Goal: Task Accomplishment & Management: Complete application form

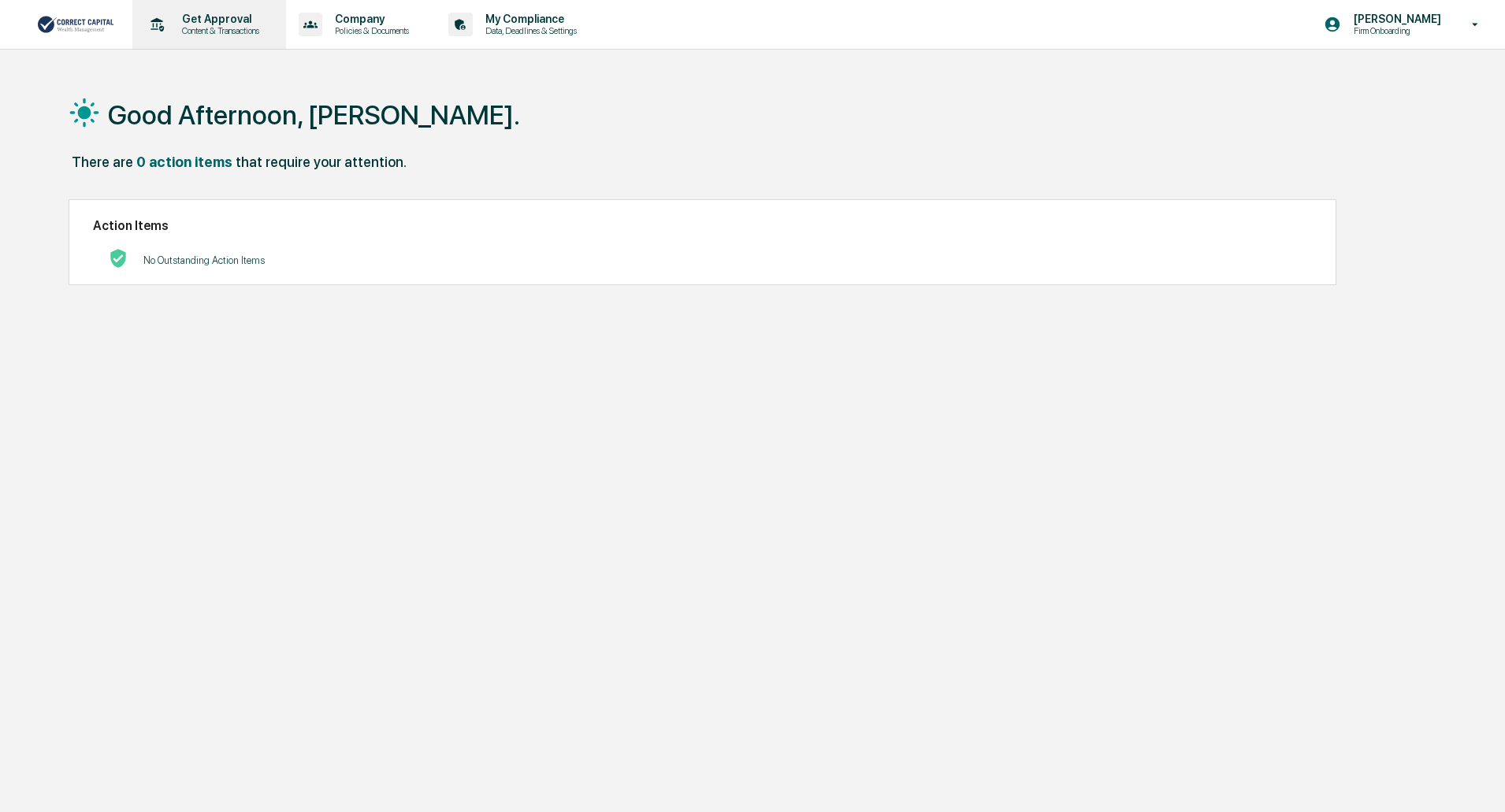
click at [227, 27] on p "Content & Transactions" at bounding box center [218, 31] width 98 height 11
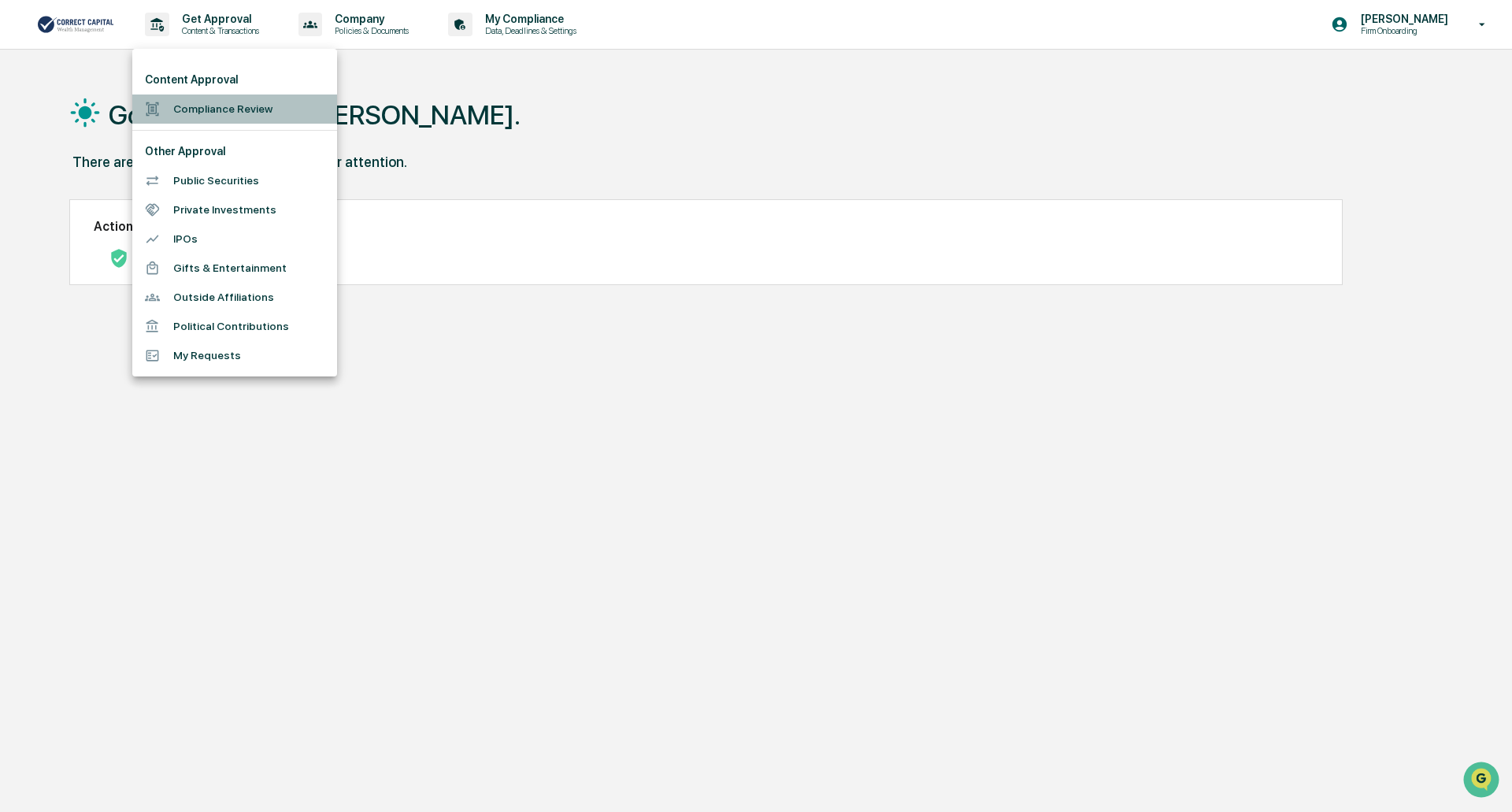
click at [230, 109] on li "Compliance Review" at bounding box center [235, 109] width 205 height 29
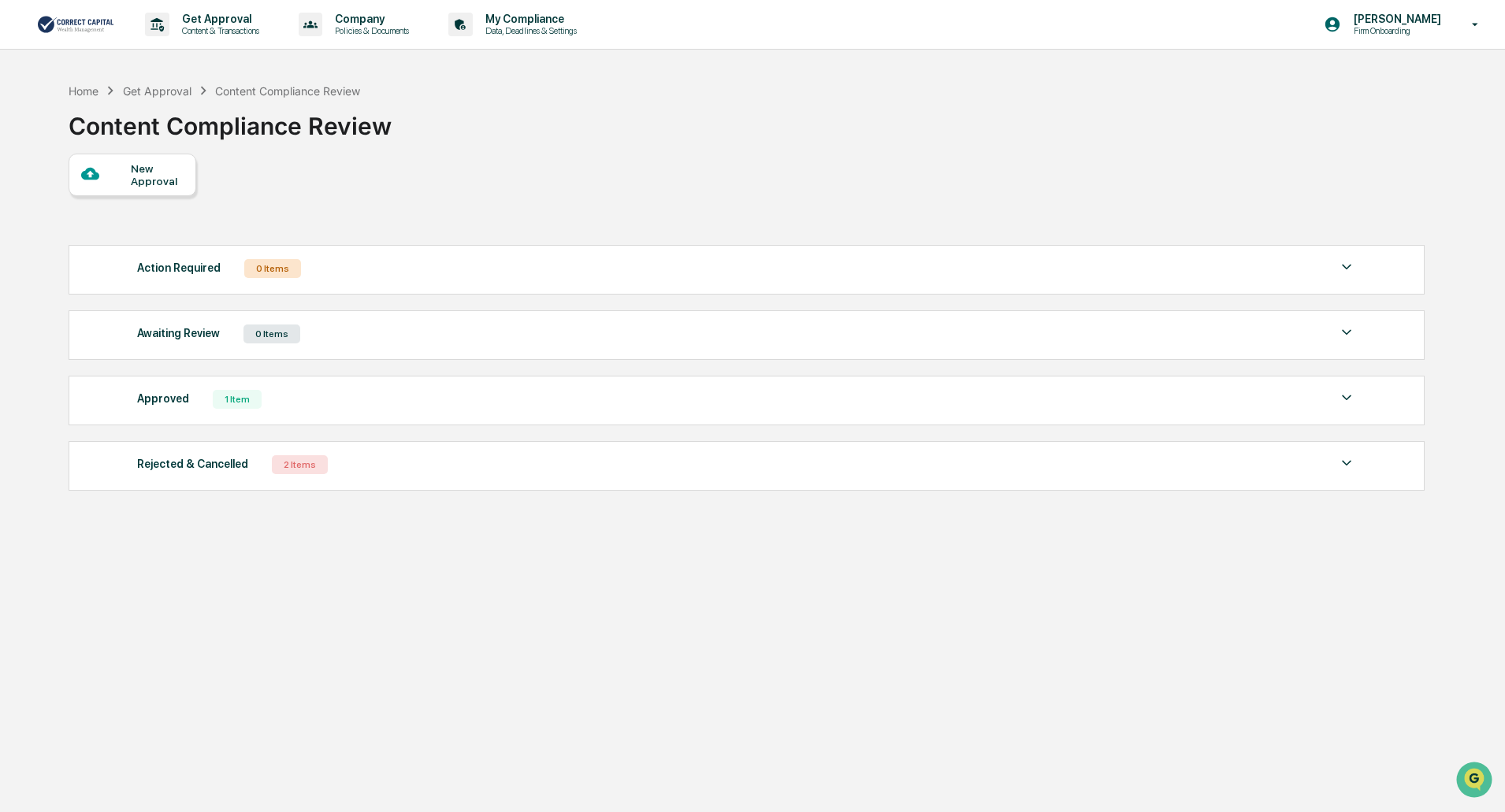
click at [307, 470] on div "2 Items" at bounding box center [300, 465] width 56 height 19
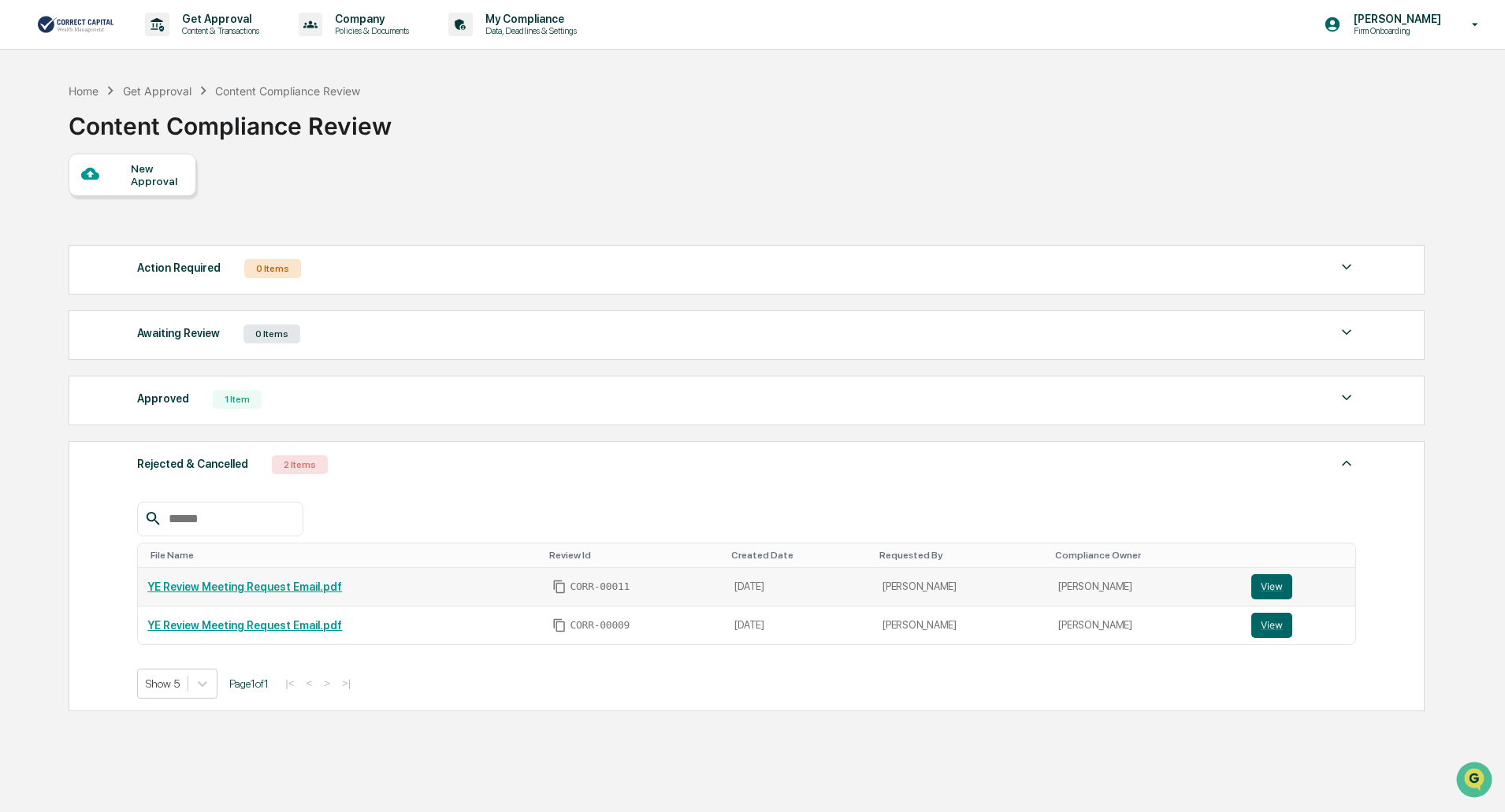
click at [310, 585] on link "YE Review Meeting Request Email.pdf" at bounding box center [244, 587] width 195 height 13
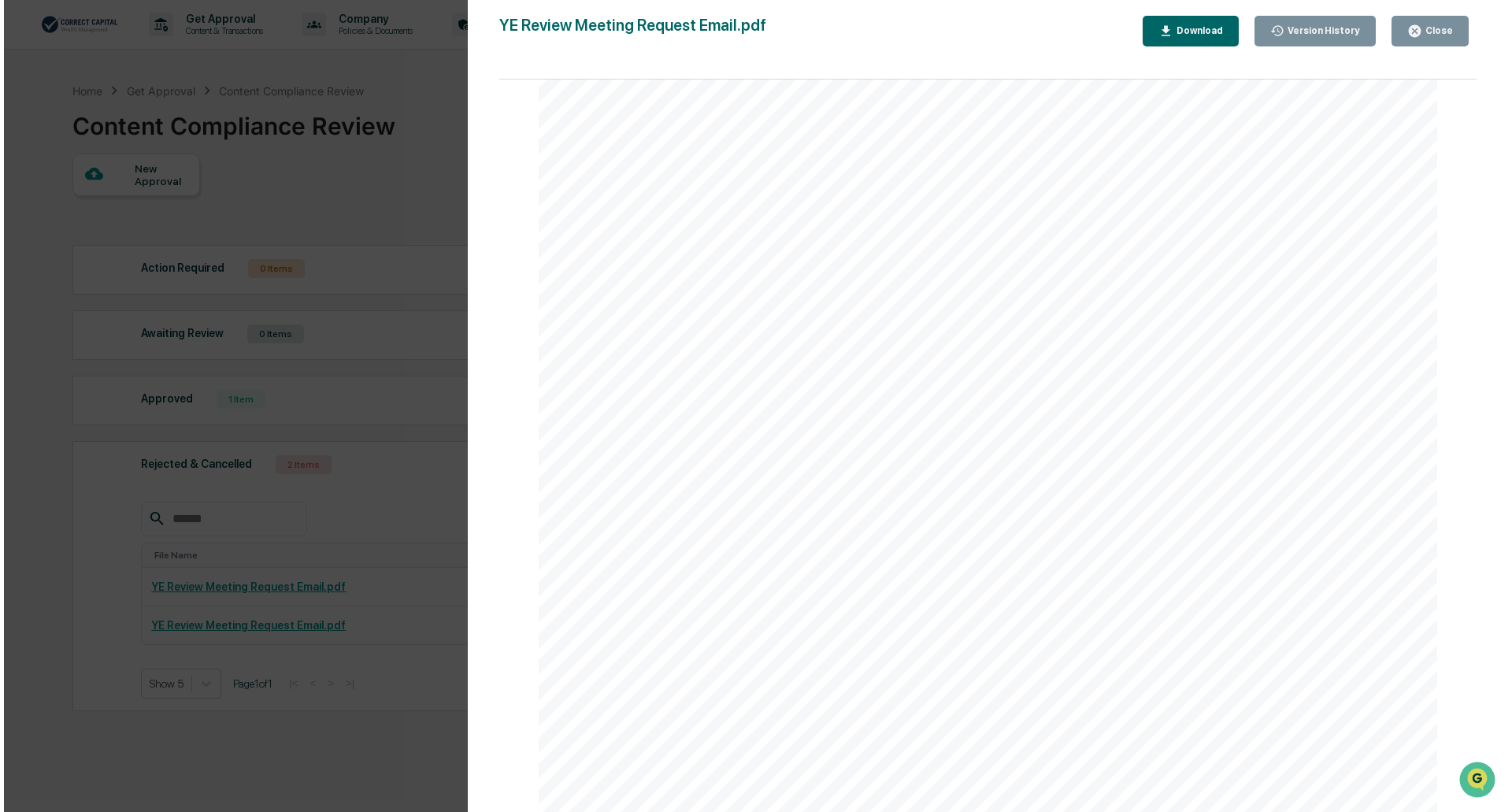
scroll to position [79, 0]
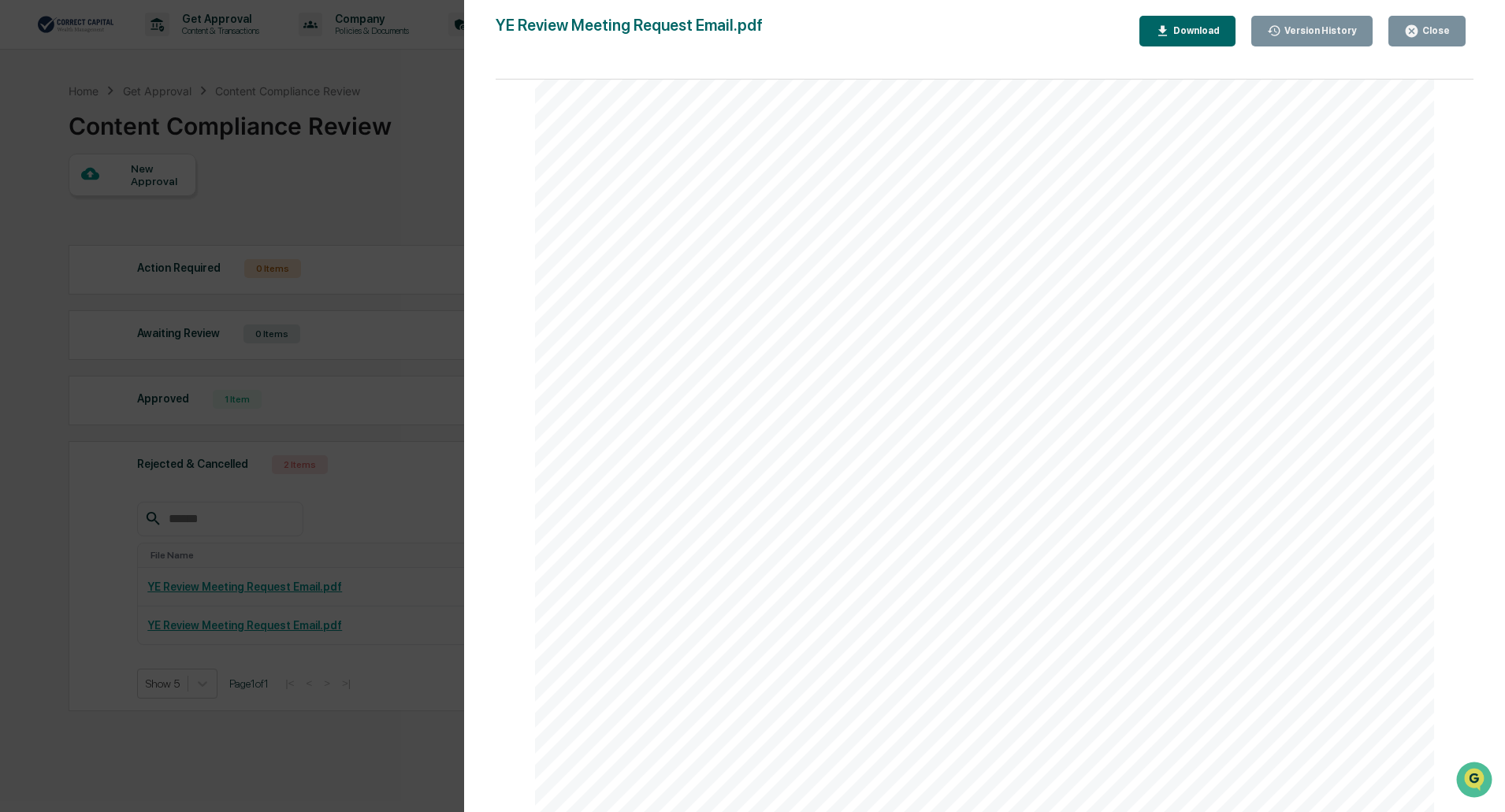
drag, startPoint x: 1419, startPoint y: 31, endPoint x: 1332, endPoint y: 70, distance: 95.3
click at [1417, 30] on icon "button" at bounding box center [1411, 31] width 12 height 12
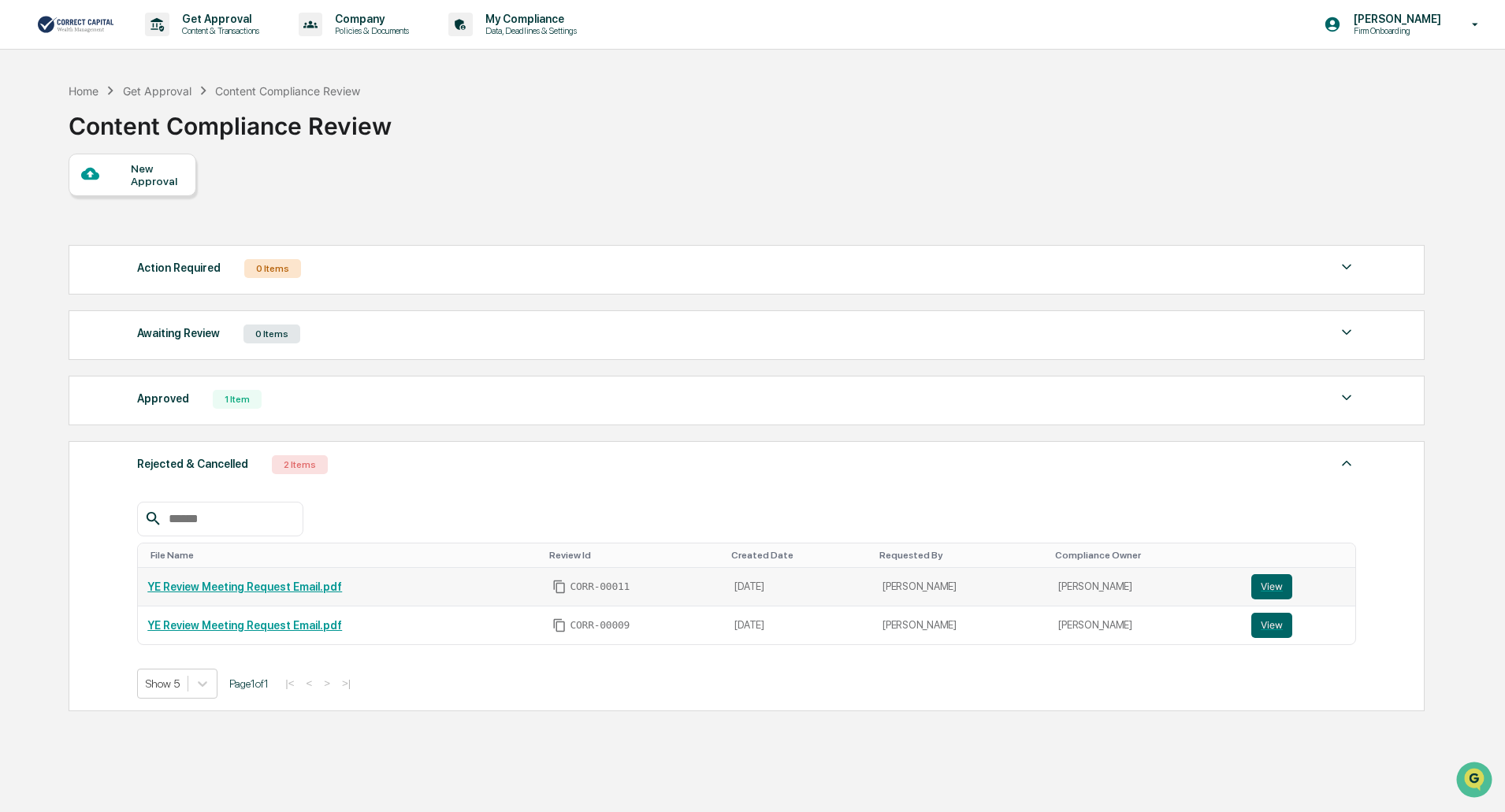
click at [306, 585] on link "YE Review Meeting Request Email.pdf" at bounding box center [244, 587] width 195 height 13
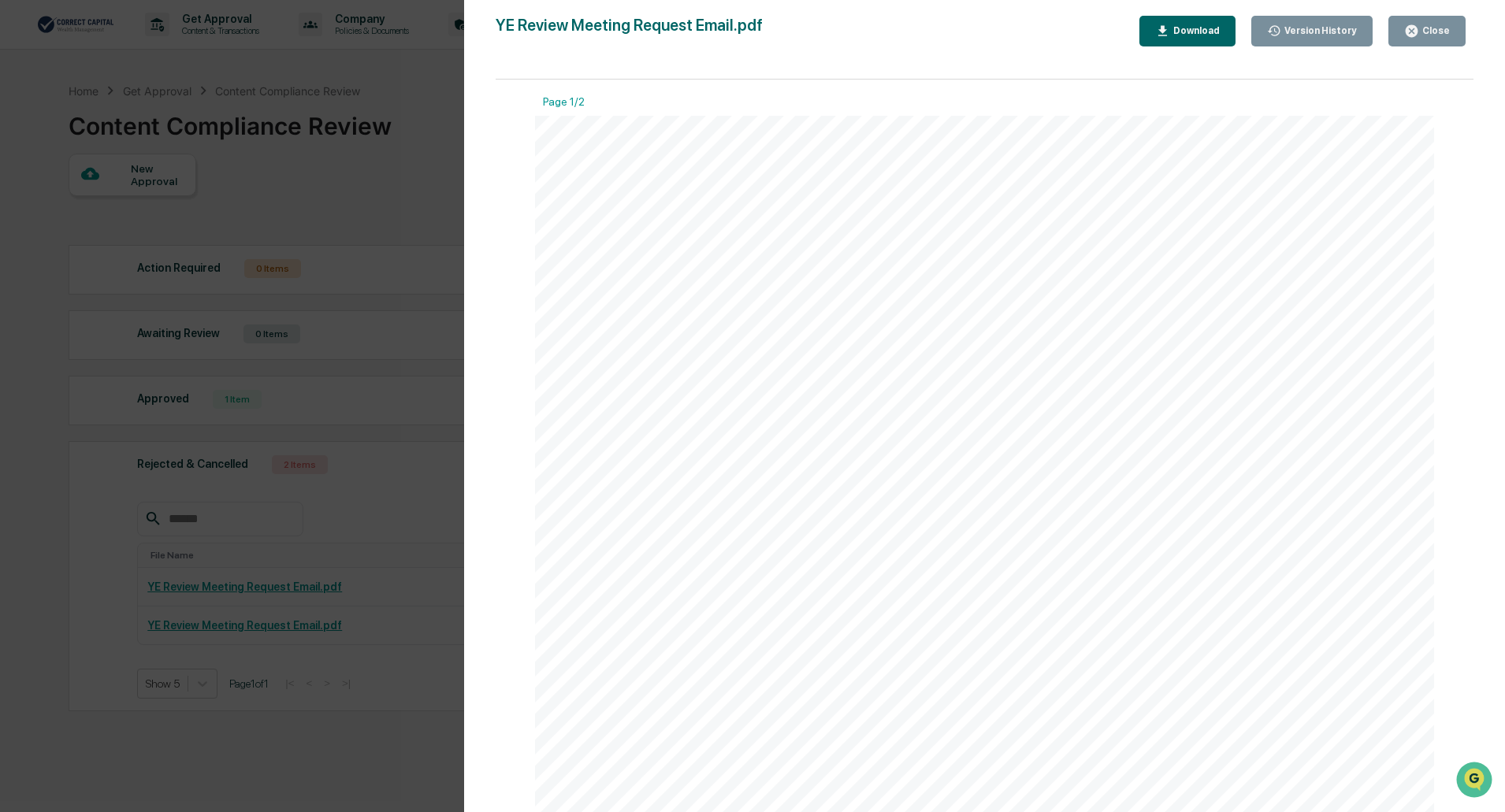
click at [1208, 36] on div "Download" at bounding box center [1195, 31] width 49 height 11
click at [1423, 30] on div "Close" at bounding box center [1434, 31] width 31 height 11
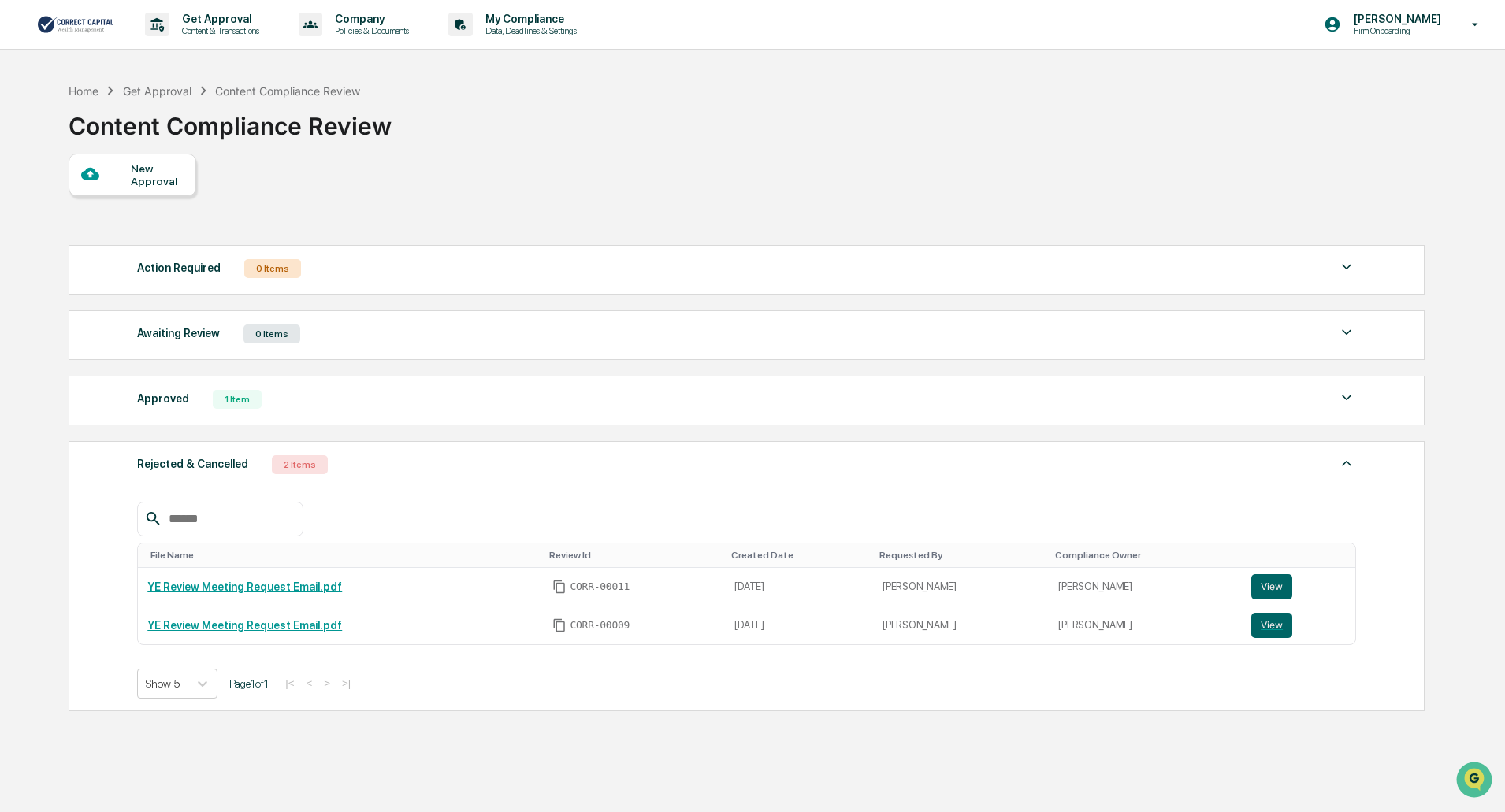
click at [139, 177] on div "New Approval" at bounding box center [157, 175] width 53 height 26
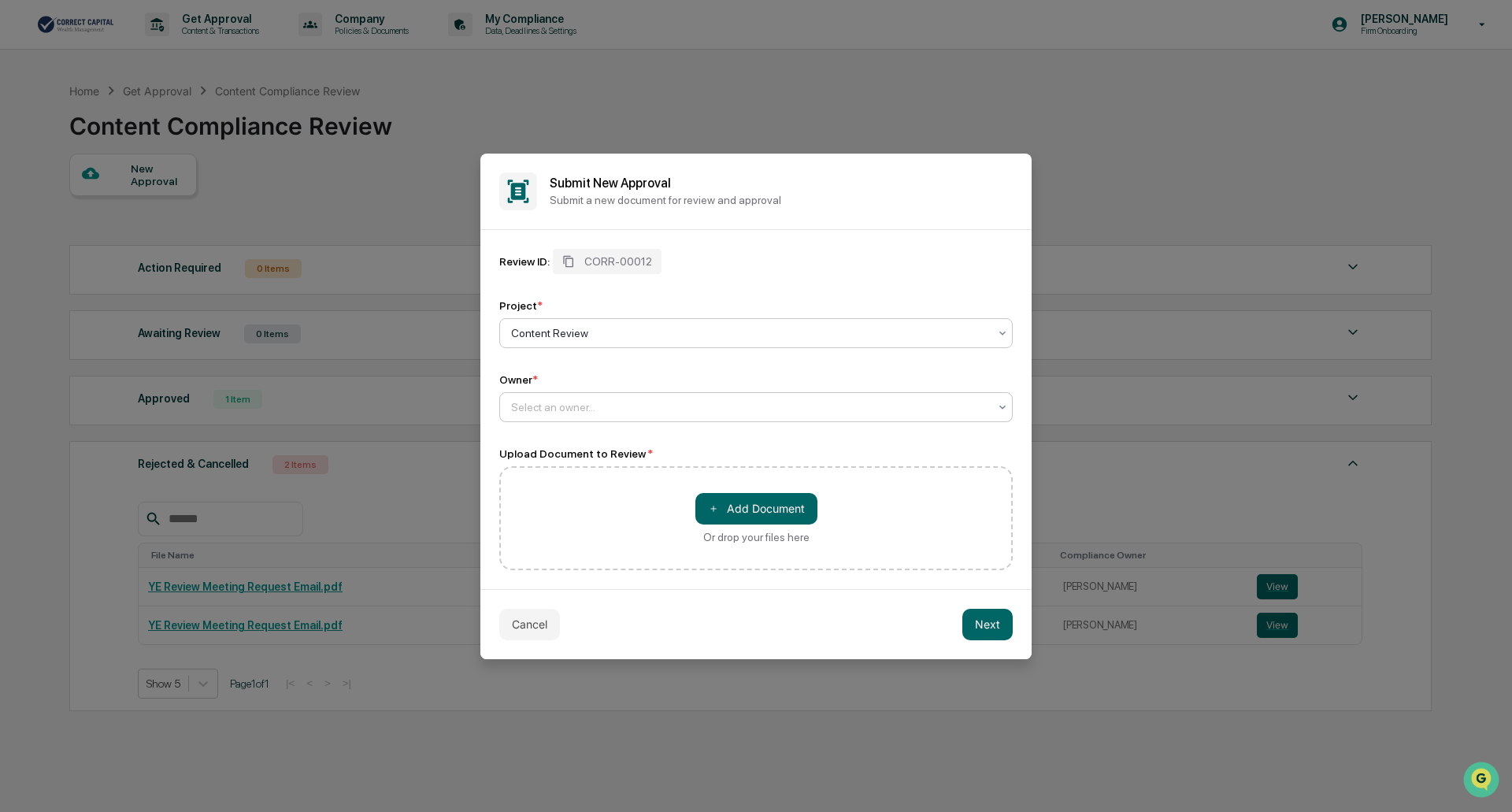
click at [572, 412] on div at bounding box center [749, 407] width 477 height 16
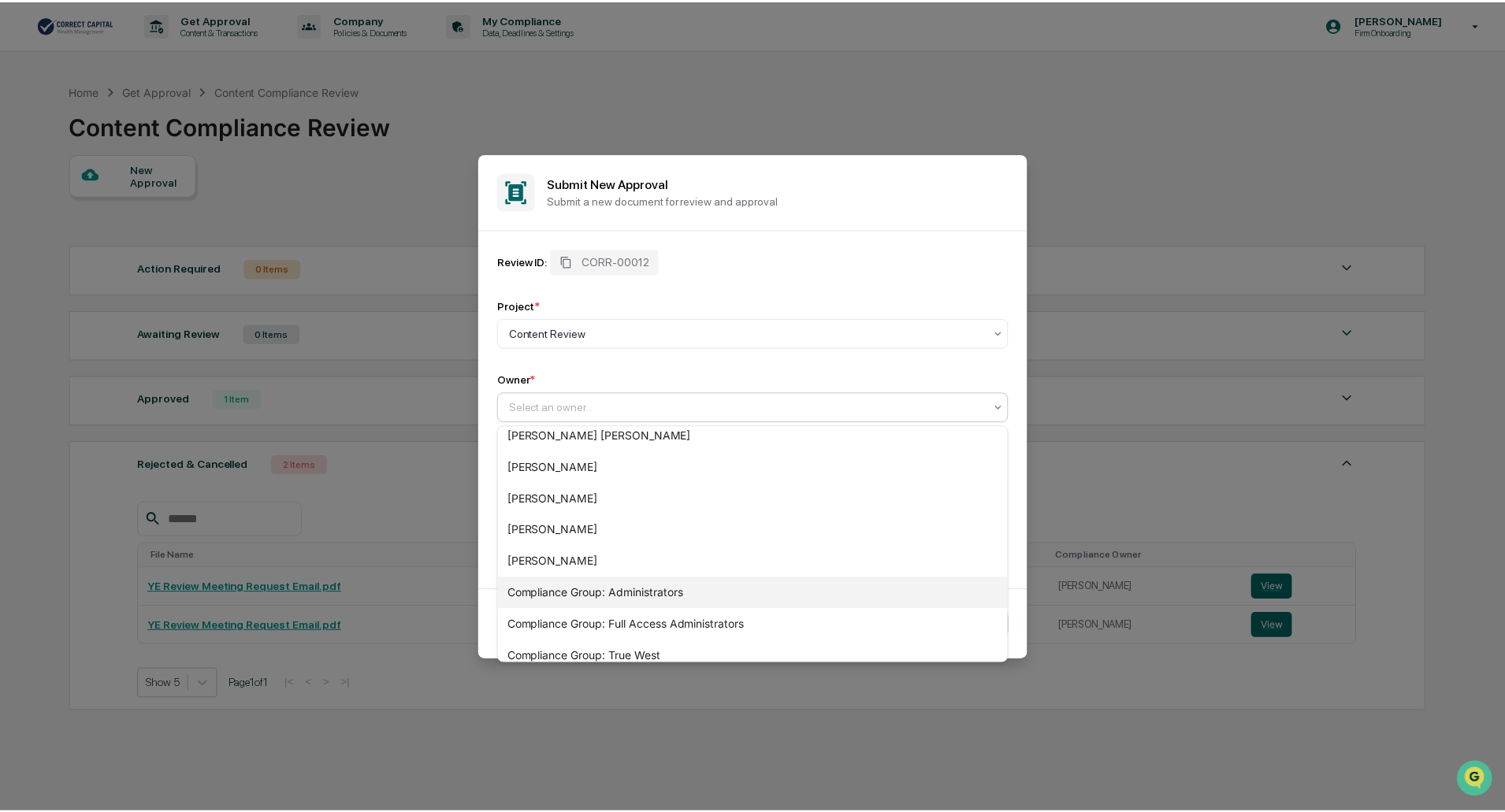
scroll to position [116, 0]
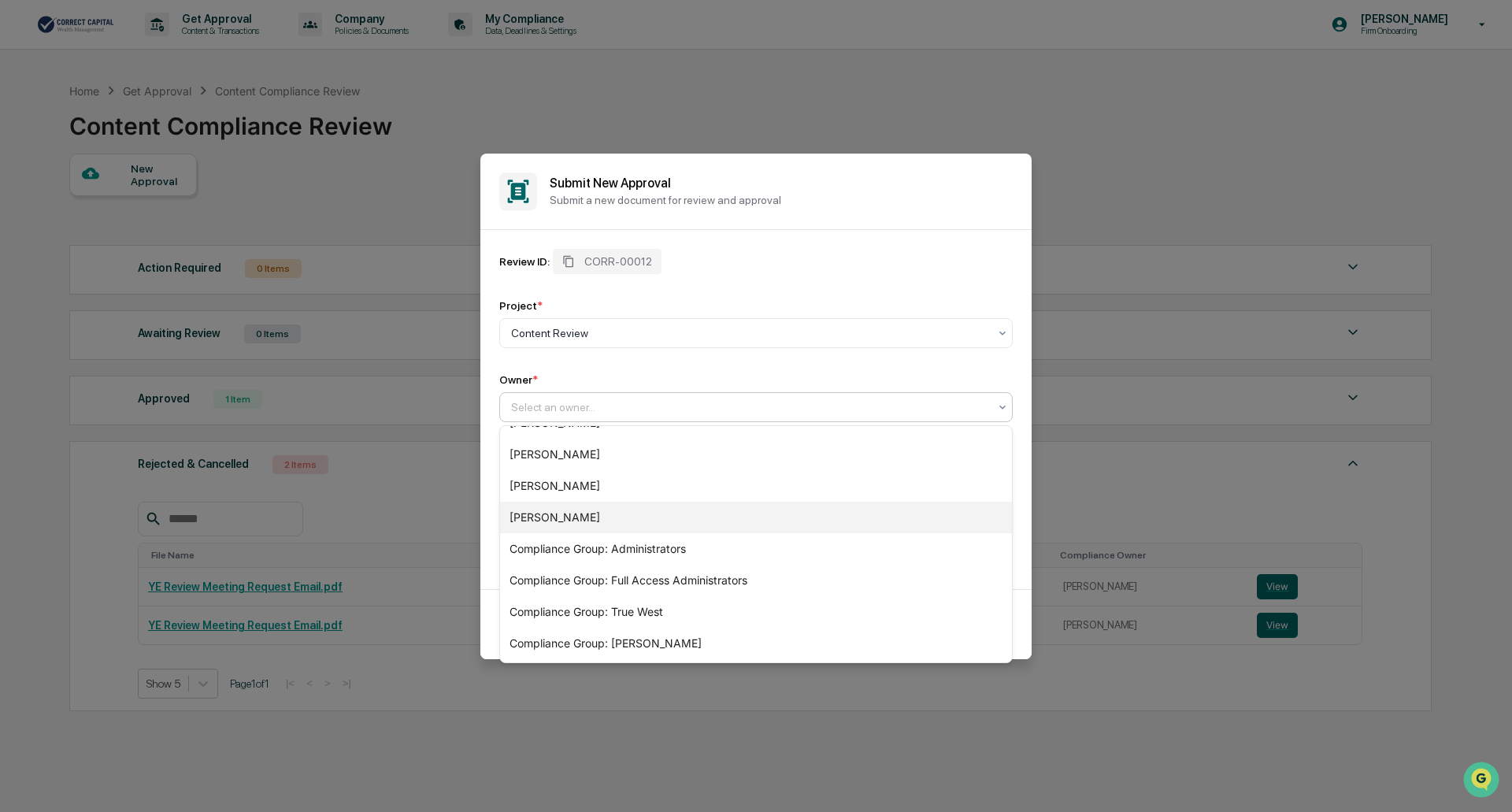
click at [577, 520] on div "[PERSON_NAME]" at bounding box center [756, 517] width 512 height 31
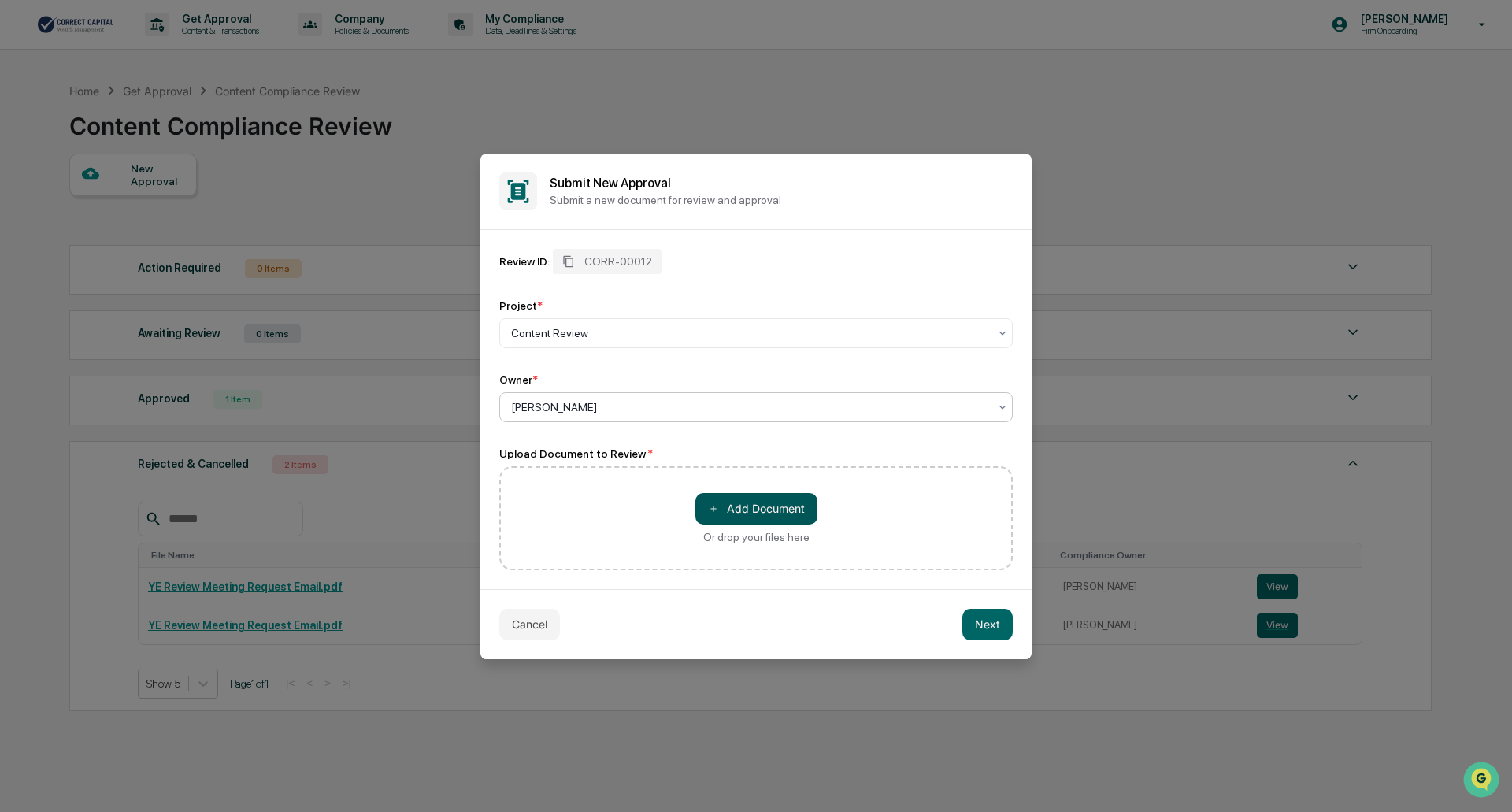
click at [756, 518] on button "＋ Add Document" at bounding box center [756, 508] width 122 height 31
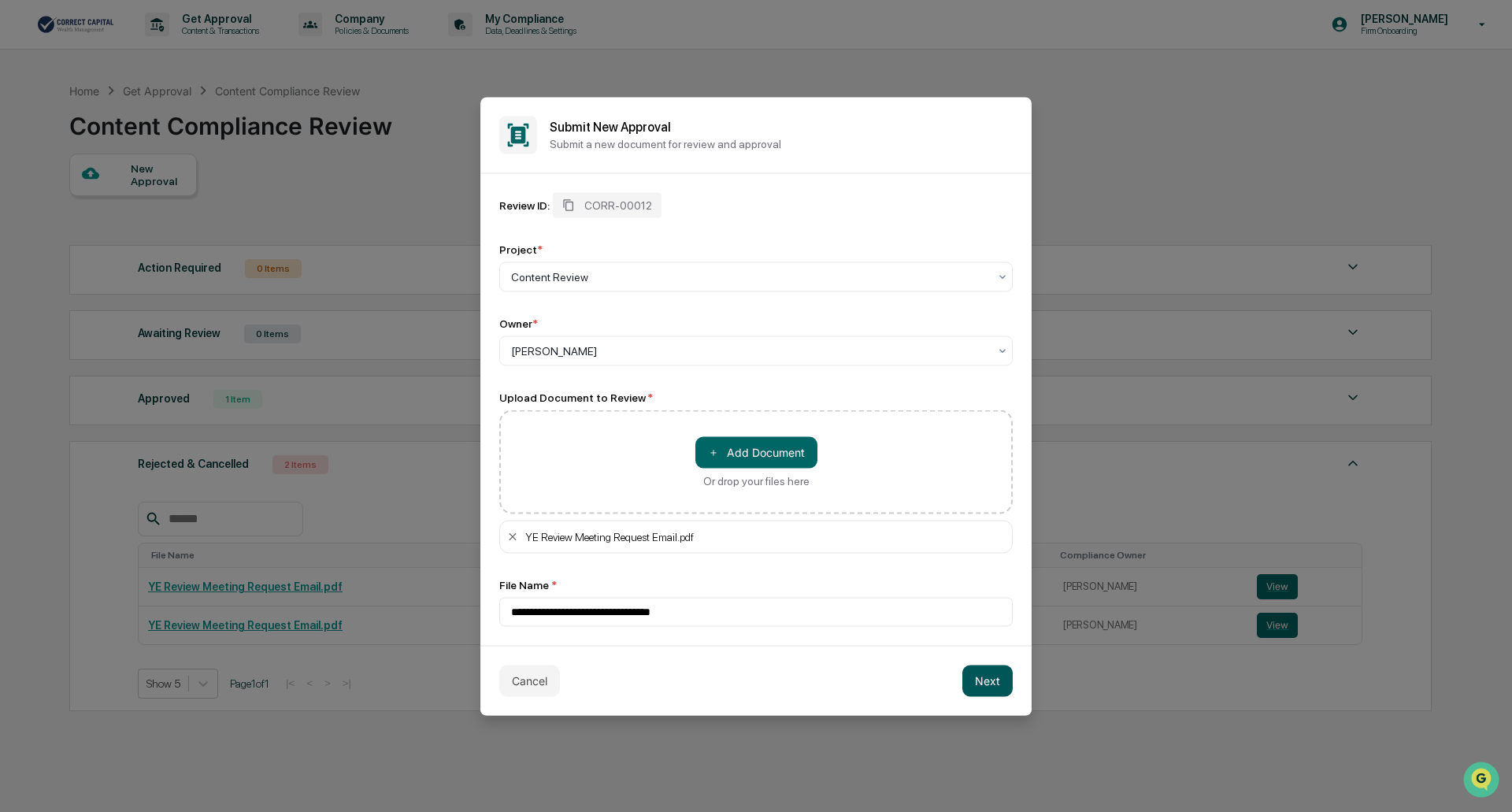
click at [983, 679] on button "Next" at bounding box center [987, 680] width 50 height 31
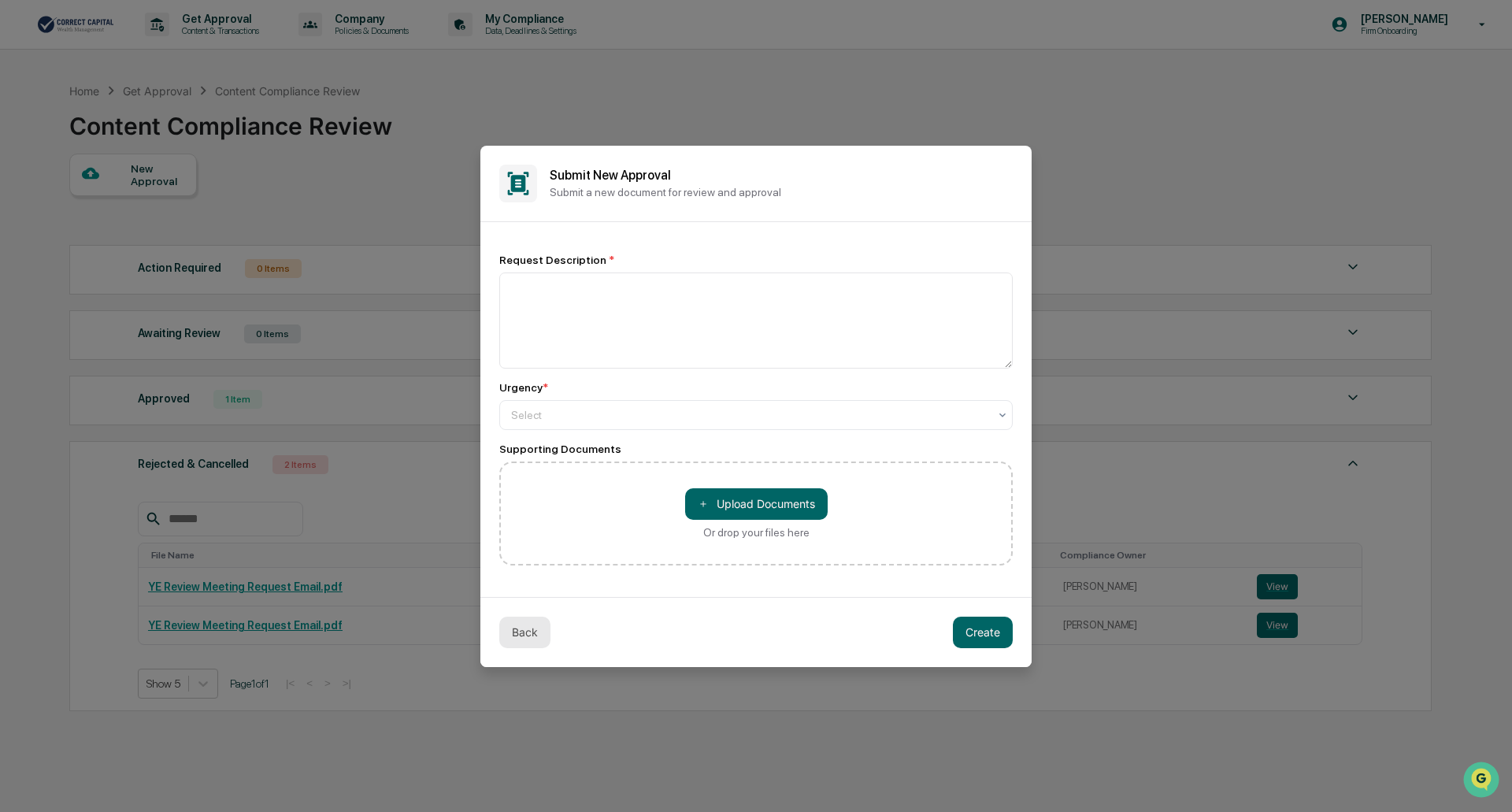
click at [520, 635] on button "Back" at bounding box center [524, 632] width 51 height 31
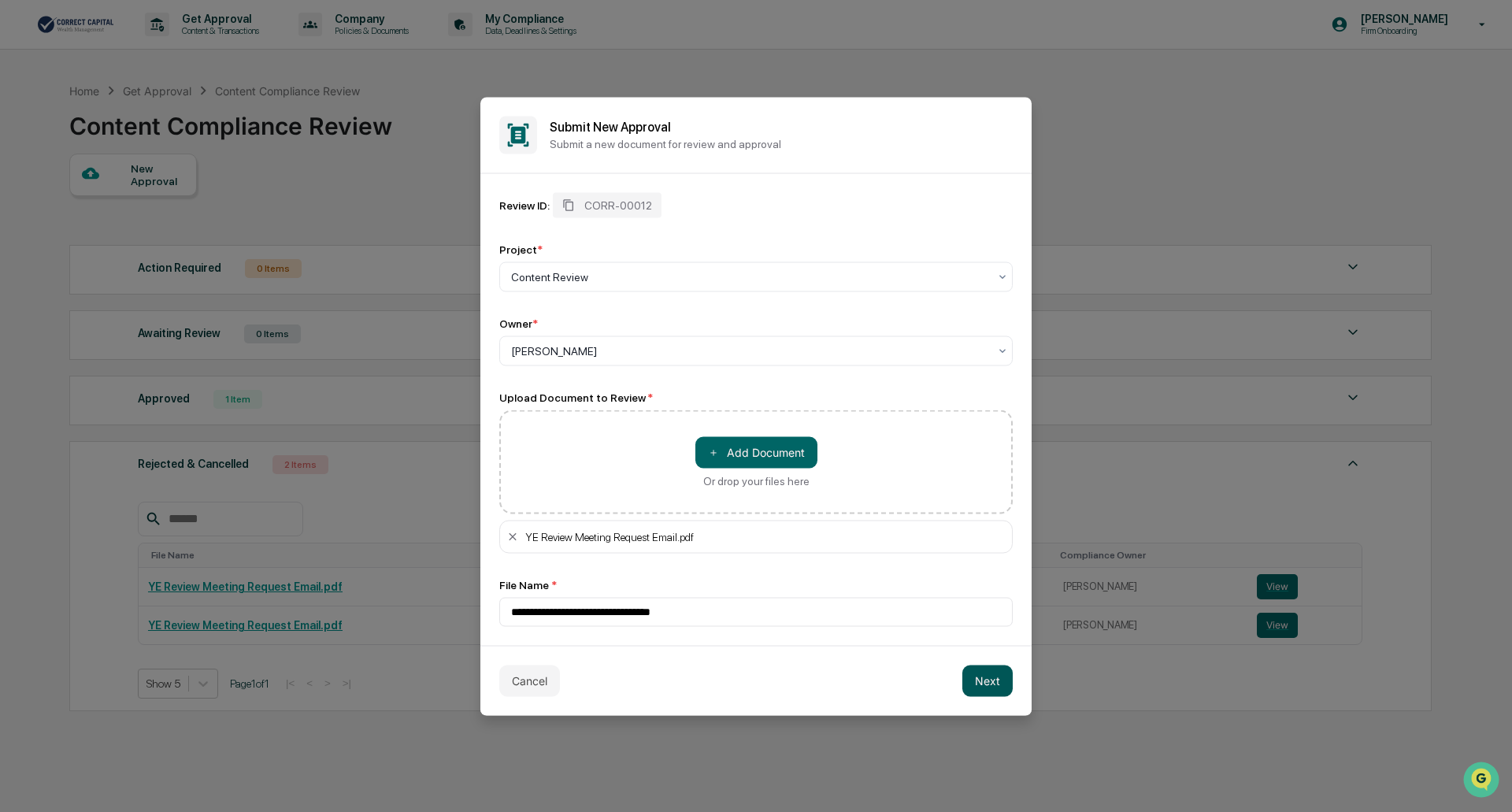
click at [1004, 677] on button "Next" at bounding box center [987, 680] width 50 height 31
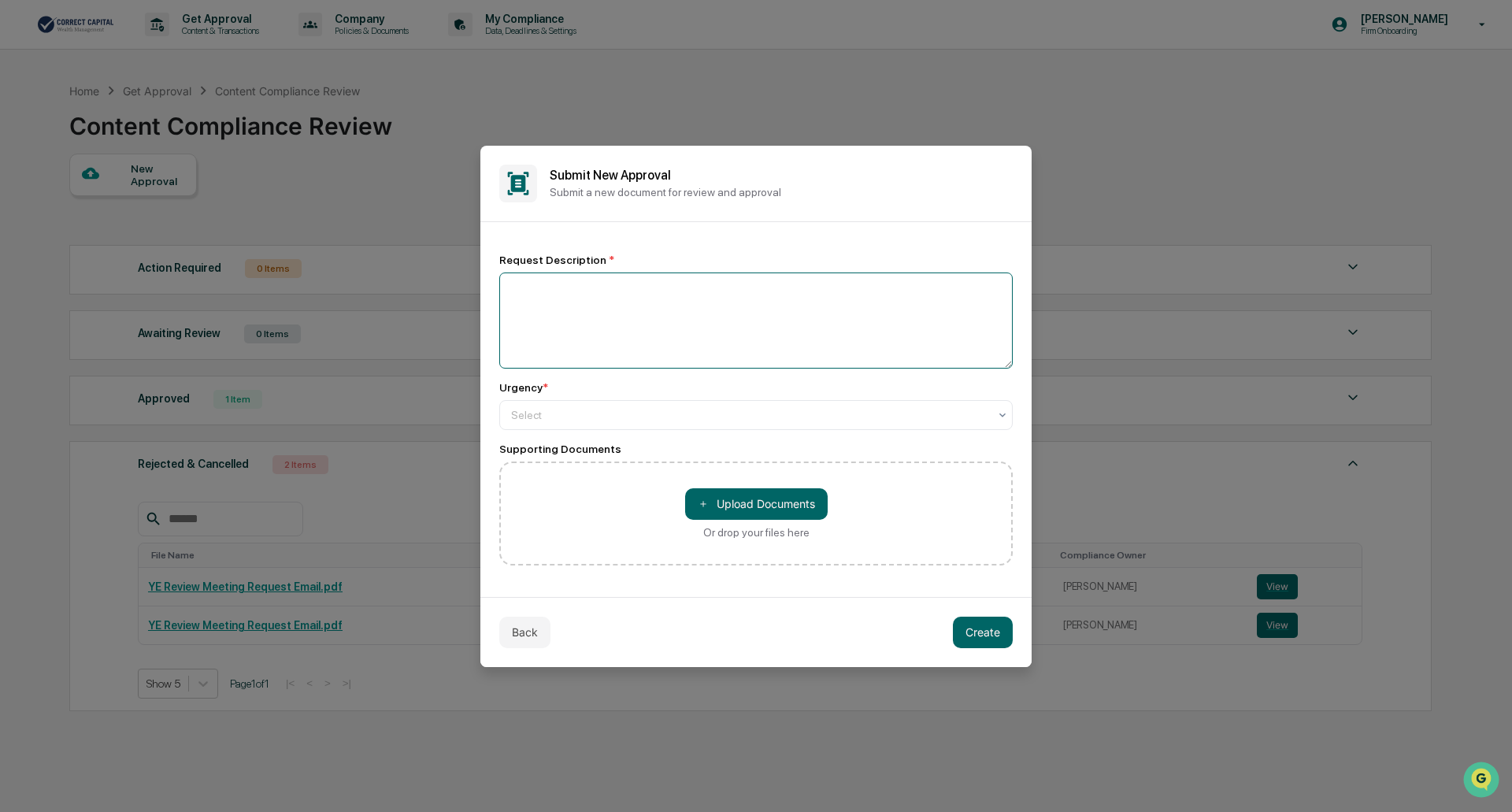
click at [628, 327] on textarea at bounding box center [756, 321] width 513 height 96
type textarea "**********"
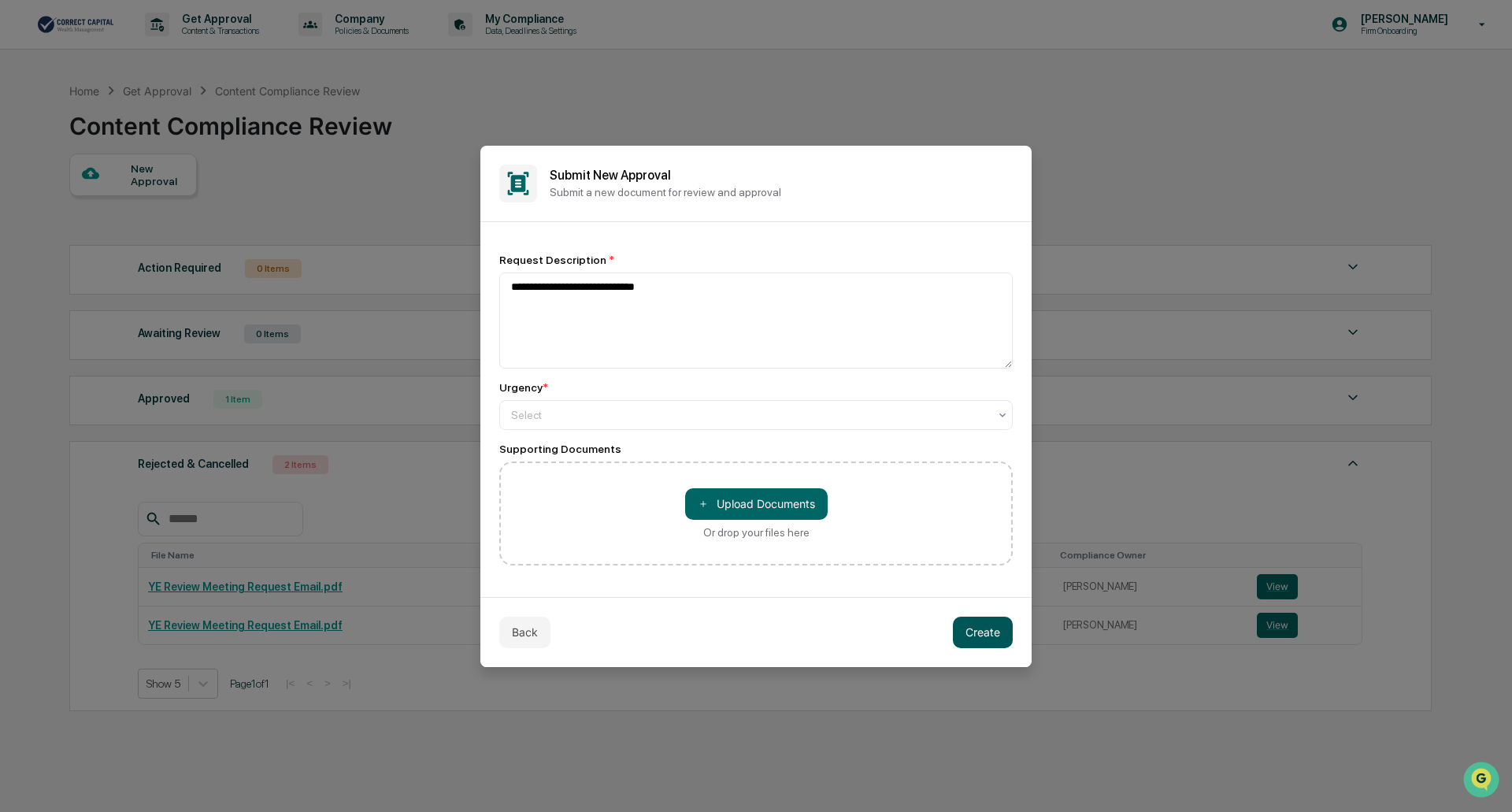
click at [1001, 628] on button "Create" at bounding box center [983, 632] width 59 height 31
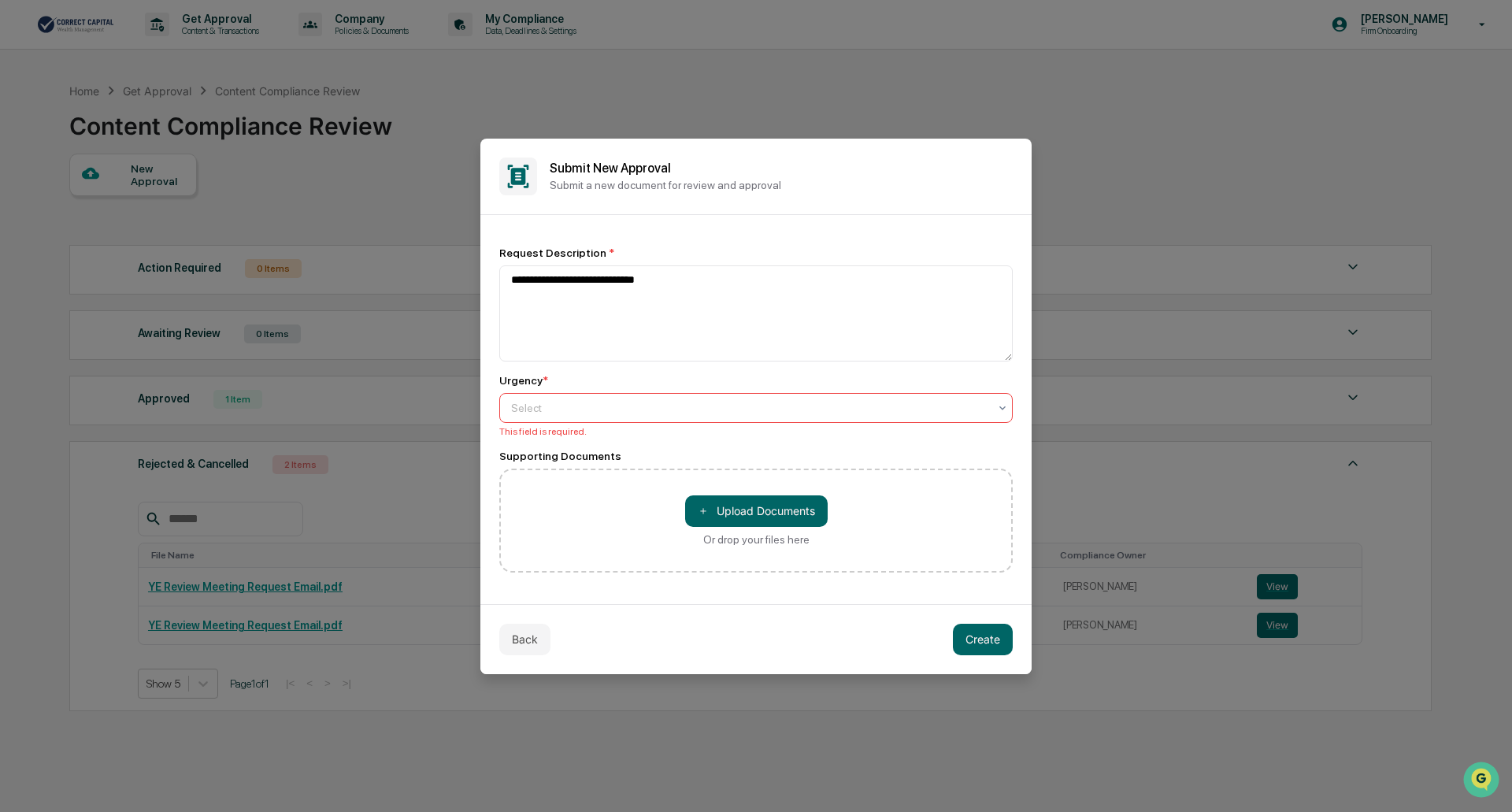
click at [883, 407] on div at bounding box center [749, 408] width 477 height 16
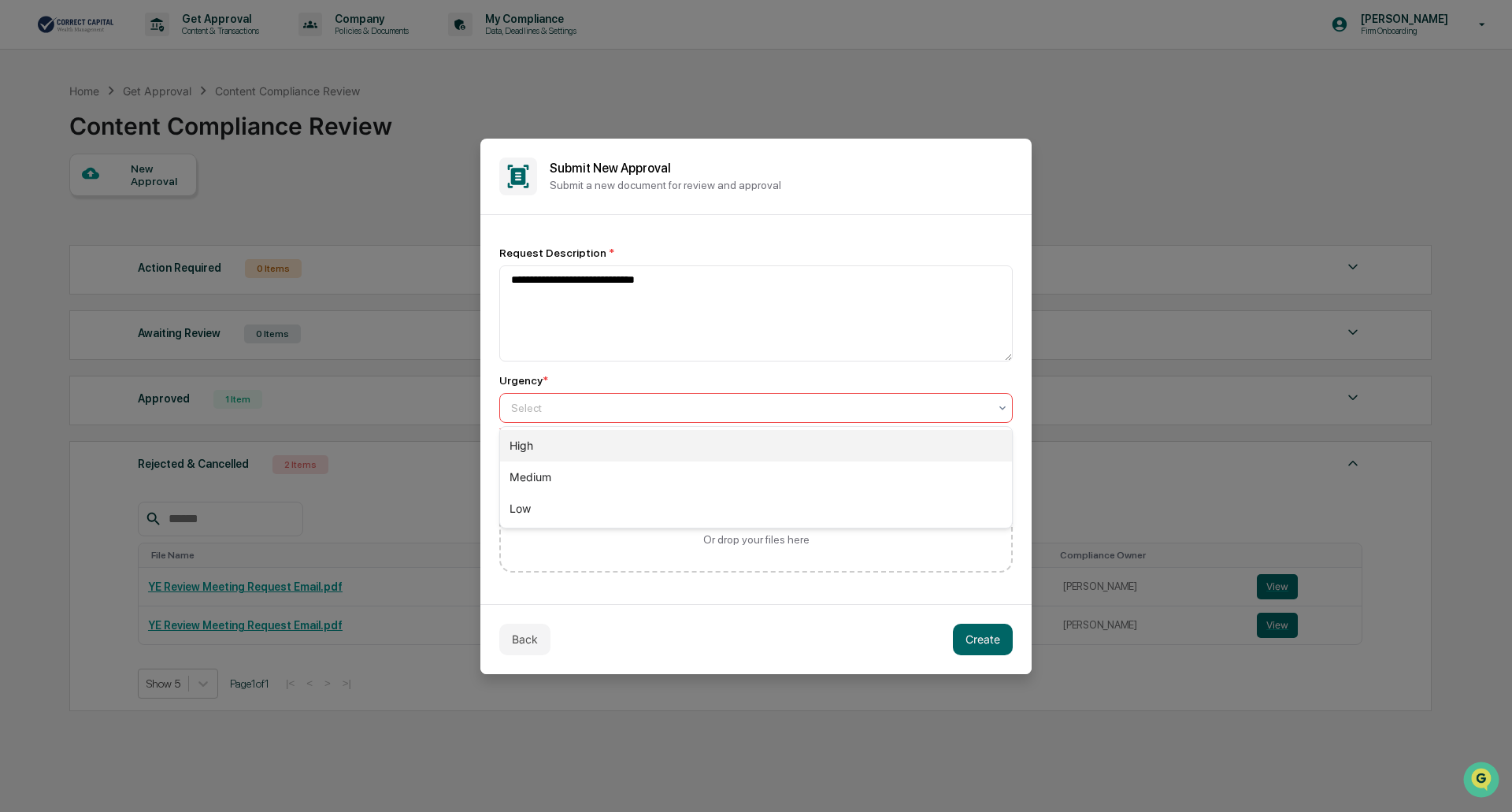
click at [745, 446] on div "High" at bounding box center [756, 446] width 512 height 31
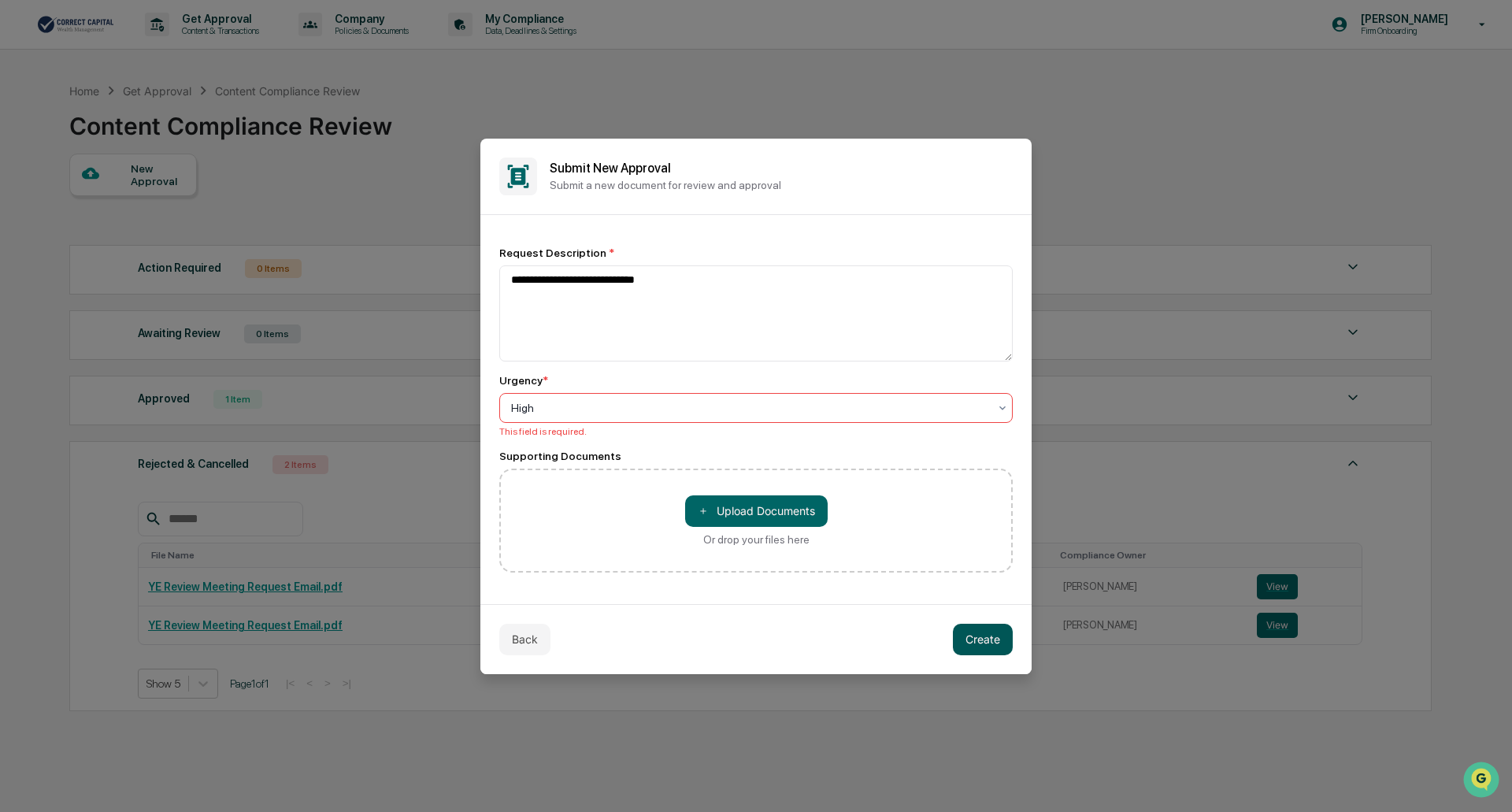
click at [981, 640] on button "Create" at bounding box center [983, 639] width 59 height 31
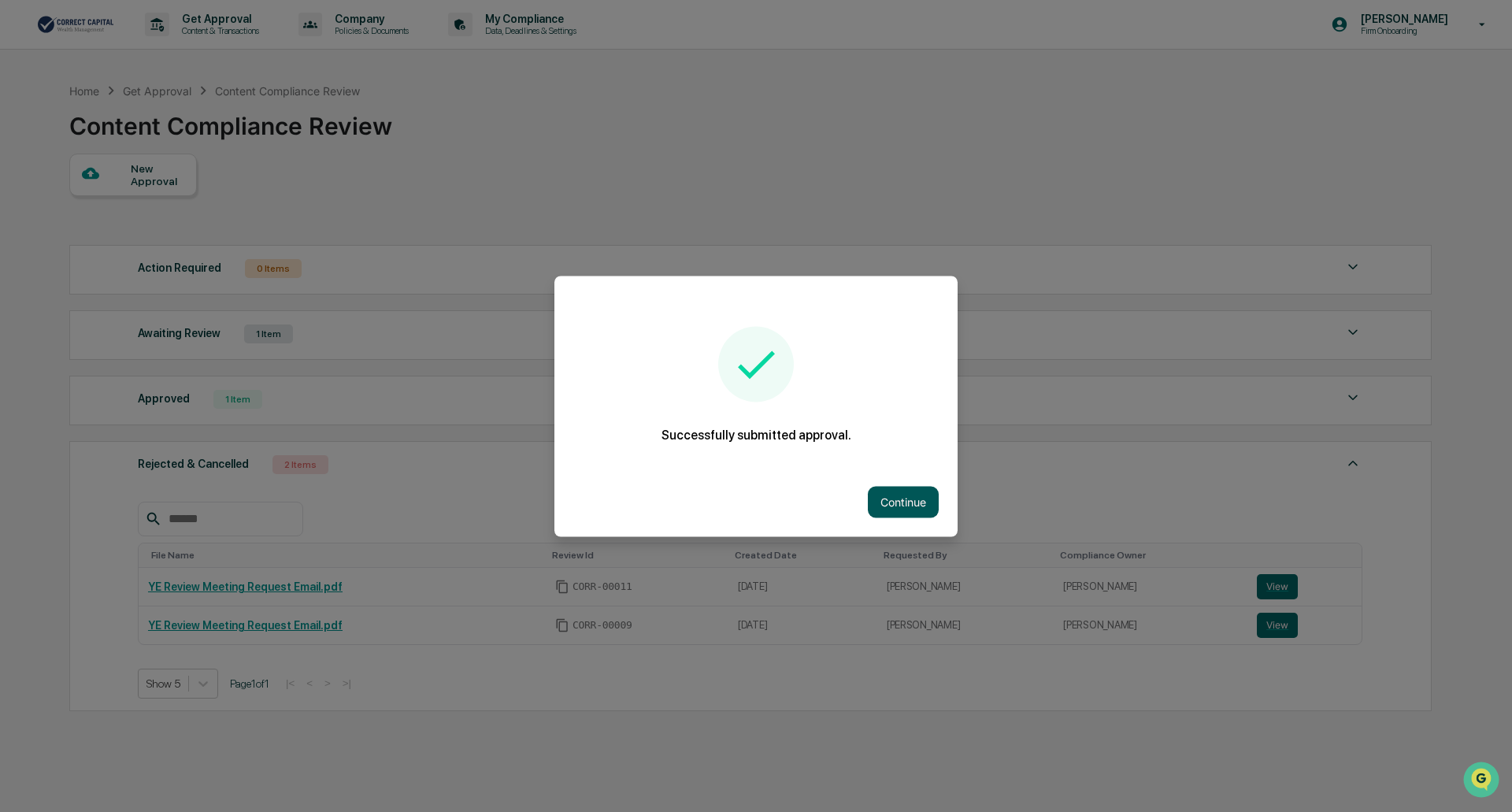
click at [890, 488] on button "Continue" at bounding box center [903, 502] width 71 height 31
